Goal: Task Accomplishment & Management: Complete application form

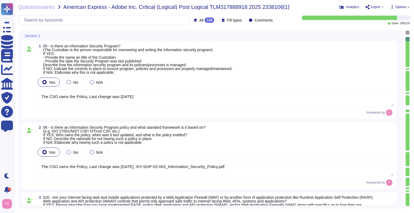
type textarea "The CSO owns the Policy, Last change was [DATE]"
type textarea "The CSO owns the Policy, Last change was April 2025, ISY-SOP-02-003_Information…"
type textarea "Host-based and network firewalls are in place, as well as strict firewall polic…"
type textarea "Yes, Adobe has a Data Classification & Handling Standard (Last updated: Dec 202…"
click at [408, 67] on div at bounding box center [408, 67] width 4 height 1
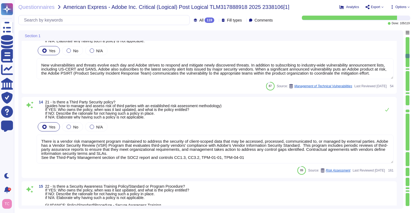
type textarea "Adobe requires employees to complete a general security awareness training on a…"
type textarea "Adobe’s security organization is responsible for the coordination of developmen…"
type textarea "Upon approval, the Operating Committee will determine and assign risk ownership…"
type textarea "Adobe implements programs for identifying, documenting, and maintaining steward…"
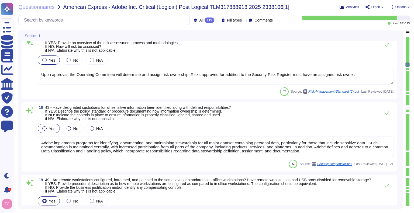
type textarea "Adobe has a centralized Device Management solution to manage mobile devices tha…"
type textarea "The phrase "full disk encryption" doesn't apply to SaaS offerings but instead a…"
type textarea "Adobe adheres to Adobe defined Data Classification and Handling (DCH) Standard.…"
type textarea "Adobe has established an e-Waste disposal program, for Cost Center managers and…"
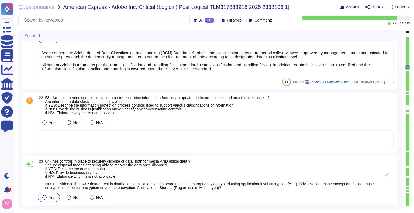
type textarea "Storage of restricted data on removable media is strictly prohibited and enforc…"
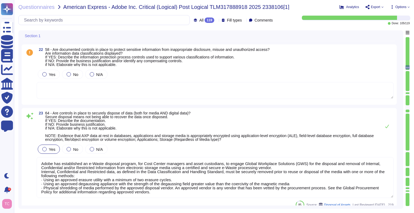
scroll to position [1667, 0]
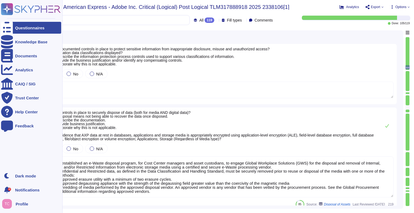
click at [5, 29] on icon at bounding box center [7, 28] width 12 height 16
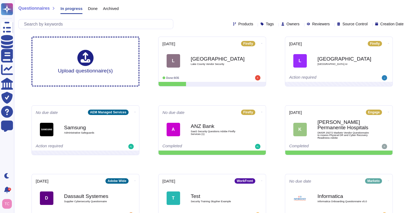
click at [288, 24] on div "Owners" at bounding box center [291, 24] width 20 height 4
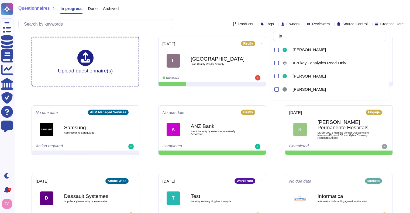
type input "t"
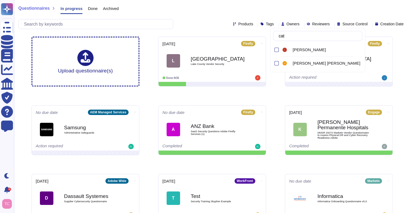
type input "cata"
click at [291, 65] on div "[PERSON_NAME] [PERSON_NAME]" at bounding box center [327, 63] width 72 height 5
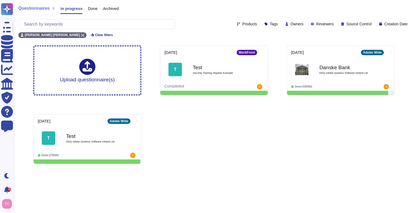
click at [250, 128] on div "Upload questionnaire(s) 2025-09-29 WorkFront T Test Security Training Skypher E…" at bounding box center [214, 104] width 370 height 127
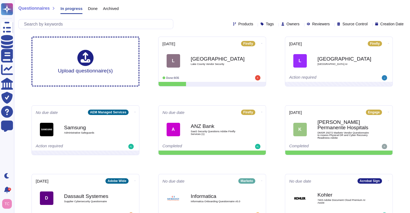
click at [287, 25] on span "Owners" at bounding box center [293, 24] width 13 height 4
type input "[PERSON_NAME]"
click at [297, 50] on span "[PERSON_NAME]" at bounding box center [309, 49] width 33 height 5
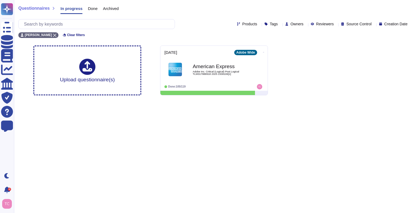
click at [260, 100] on html "Questionnaires Knowledge Base Documents Analytics CAIQ / SIG Trust Center Help …" at bounding box center [207, 50] width 414 height 100
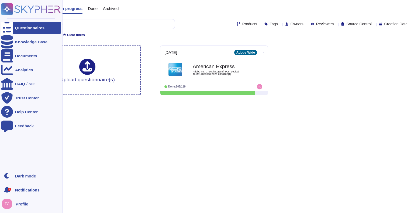
click at [7, 28] on icon at bounding box center [7, 28] width 12 height 16
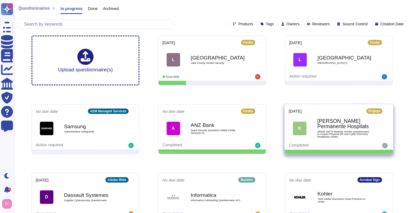
scroll to position [1, 0]
